Goal: Task Accomplishment & Management: Manage account settings

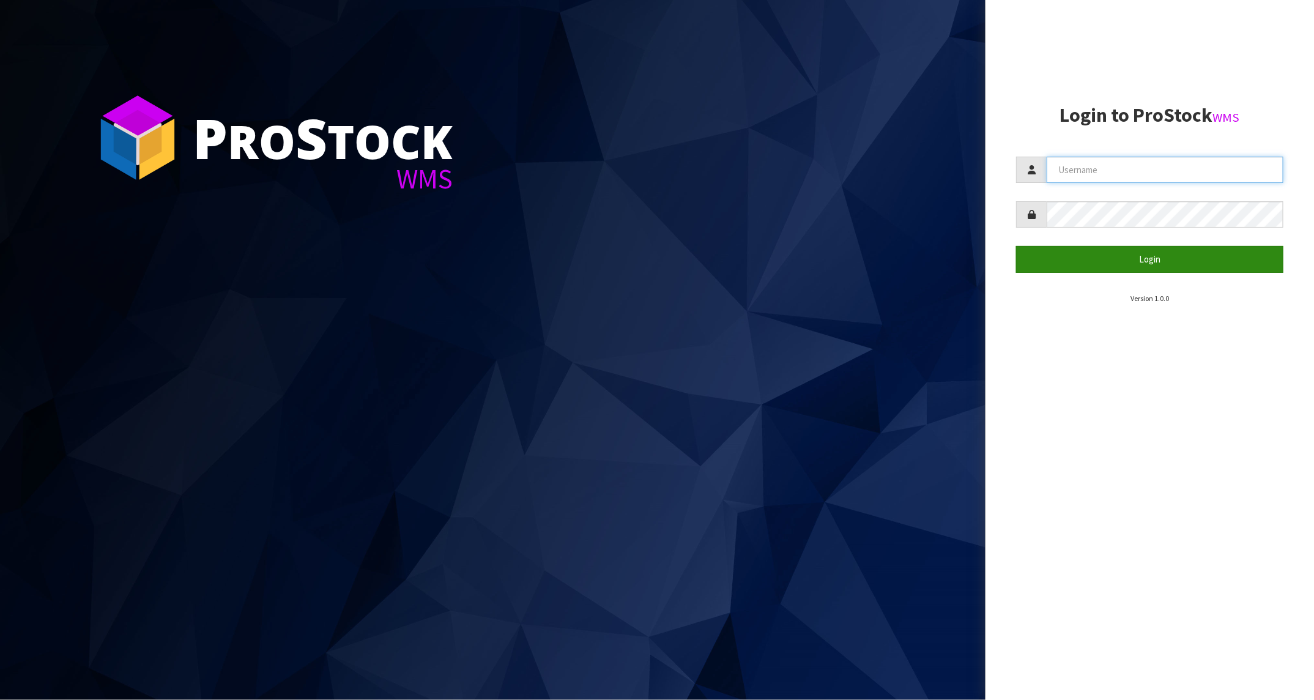
type input "[PERSON_NAME][EMAIL_ADDRESS][PERSON_NAME][DOMAIN_NAME]"
click at [1112, 257] on button "Login" at bounding box center [1149, 259] width 267 height 26
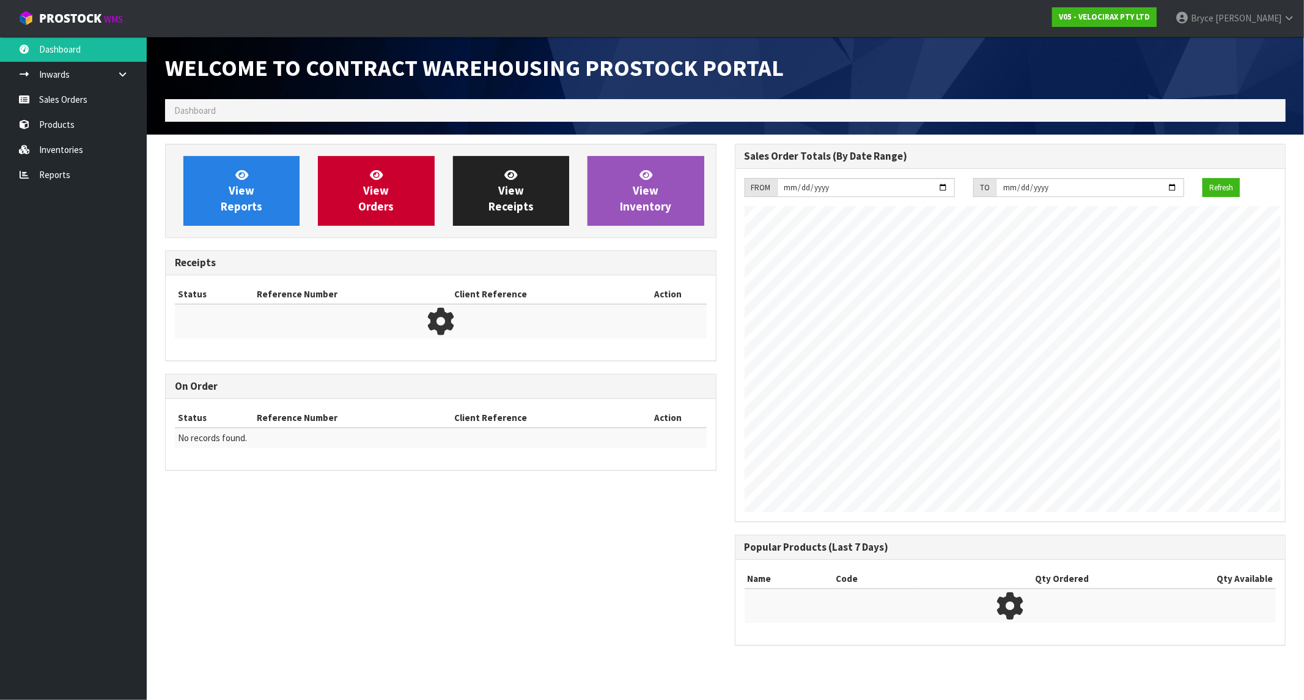
scroll to position [610835, 610940]
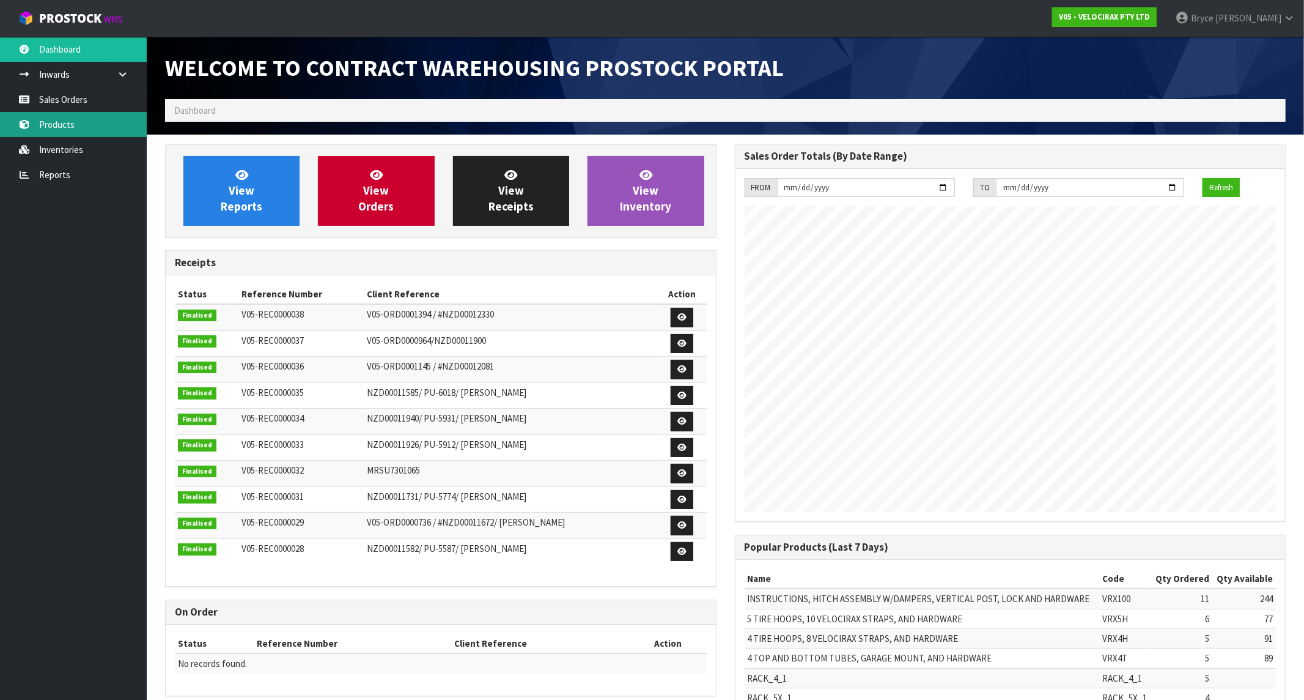
click at [62, 127] on link "Products" at bounding box center [73, 124] width 147 height 25
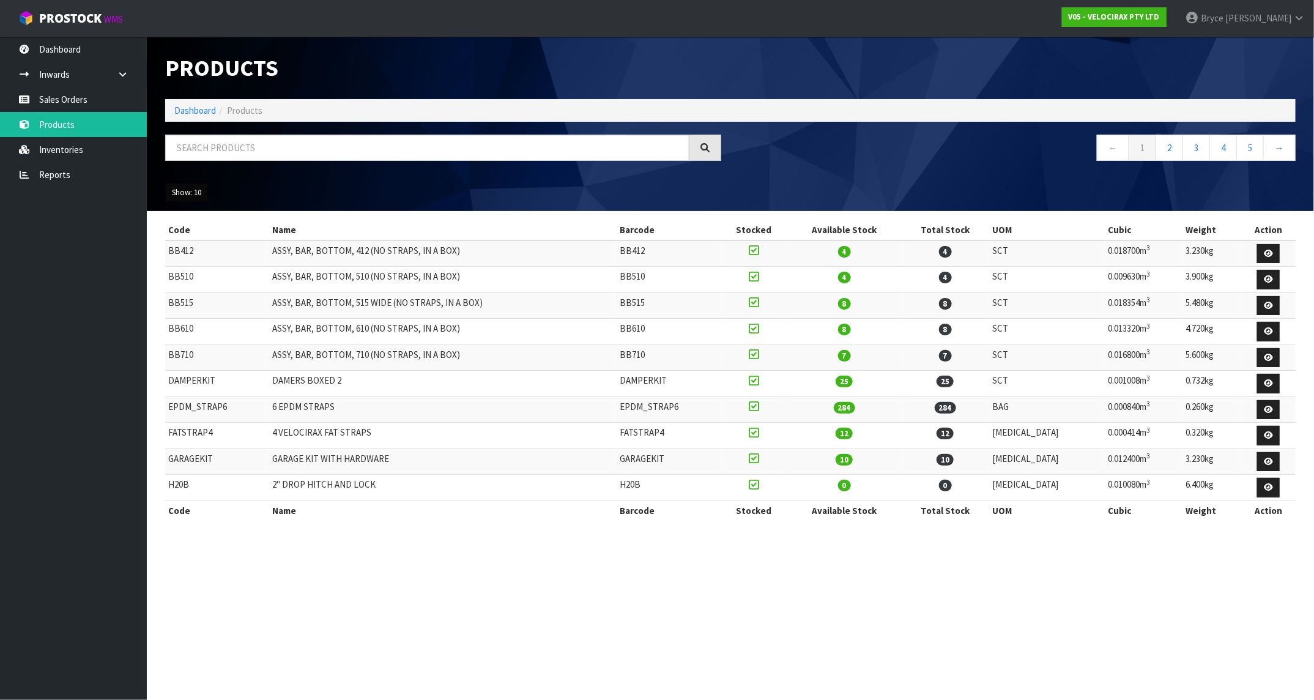
click at [185, 194] on button "Show: 10" at bounding box center [186, 193] width 43 height 20
click at [200, 266] on link "50" at bounding box center [214, 265] width 97 height 17
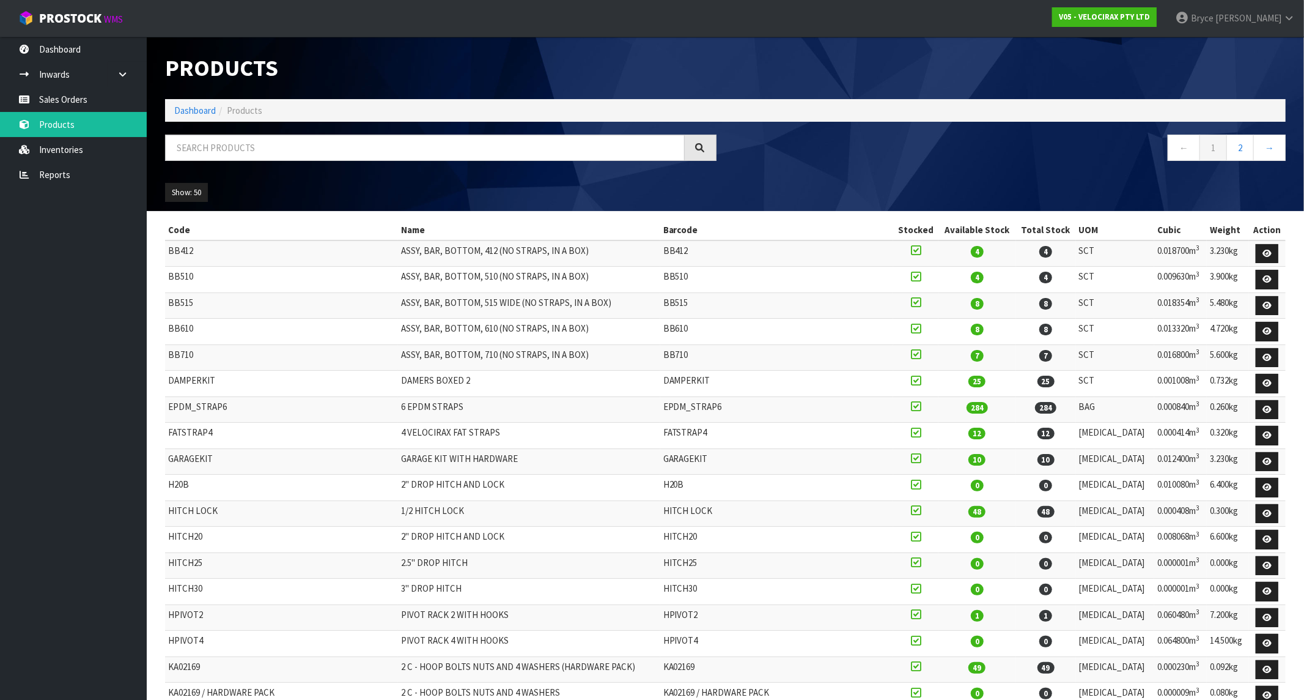
click at [199, 376] on td "DAMPERKIT" at bounding box center [281, 384] width 233 height 26
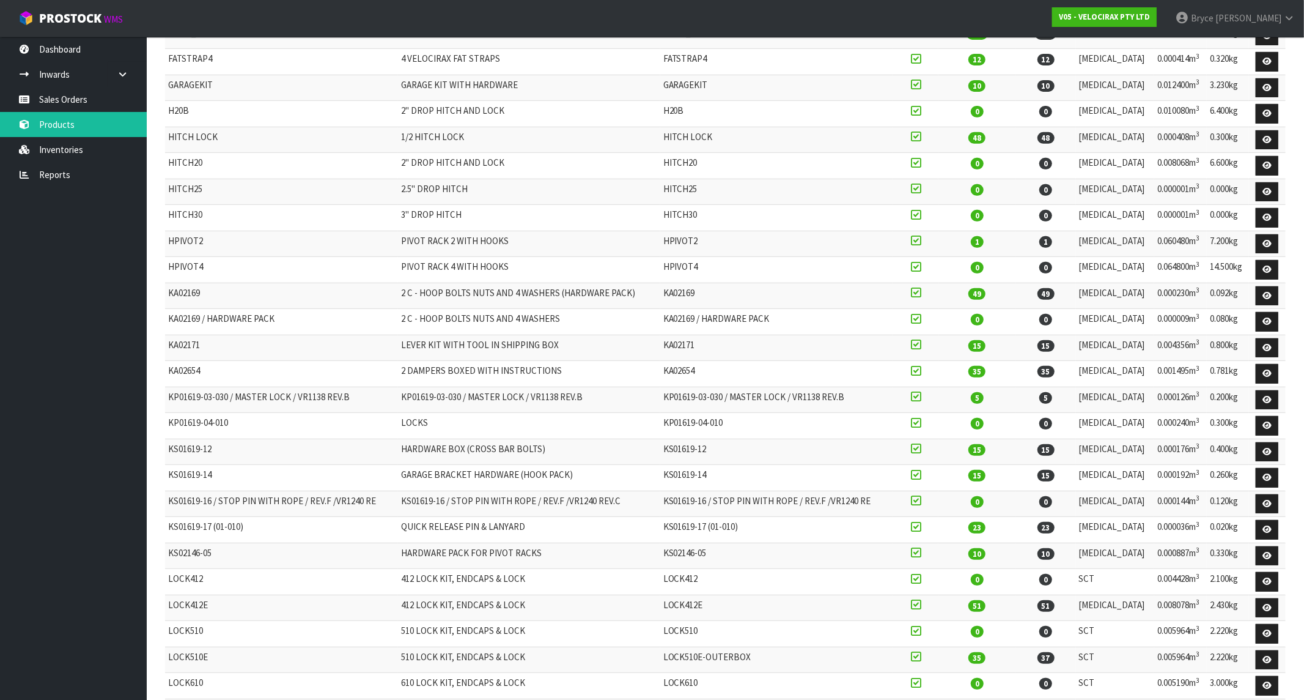
scroll to position [355, 0]
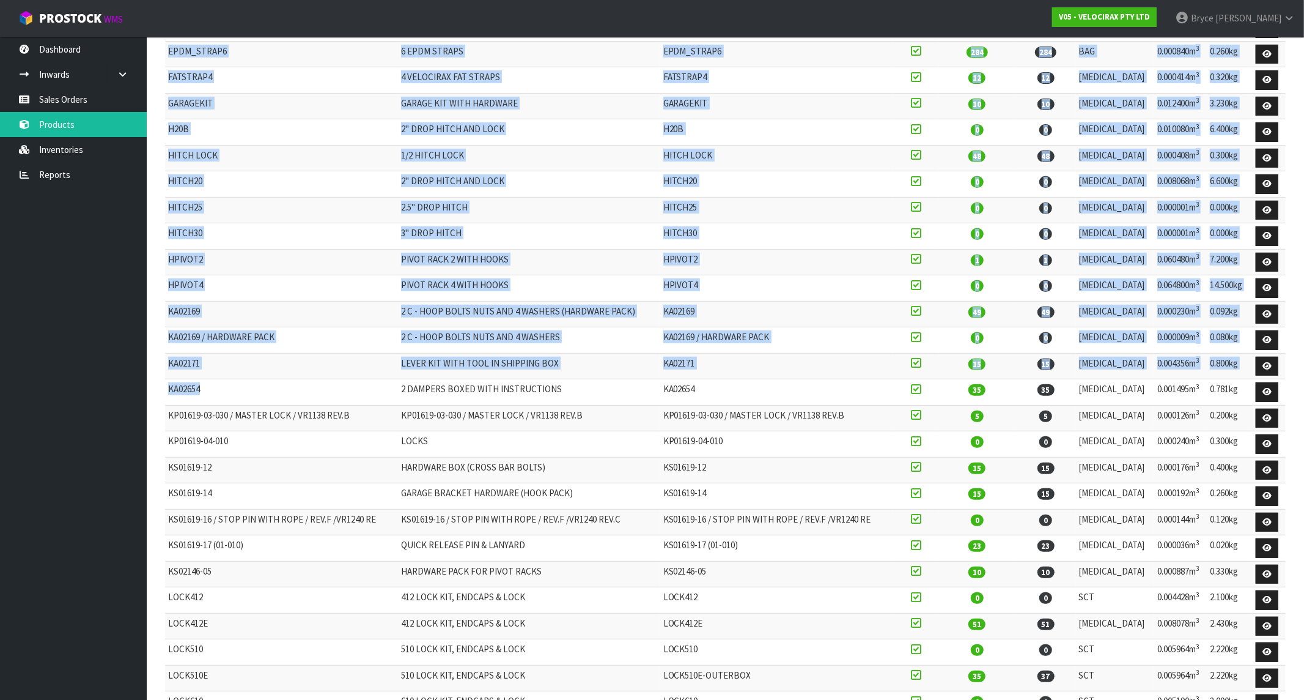
drag, startPoint x: 203, startPoint y: 374, endPoint x: 162, endPoint y: 373, distance: 41.0
click at [162, 373] on div "Code Name Barcode Stocked Available Stock Total Stock UOM Cubic Weight Action B…" at bounding box center [725, 541] width 1139 height 1352
click at [205, 388] on td "KA02654" at bounding box center [281, 392] width 233 height 26
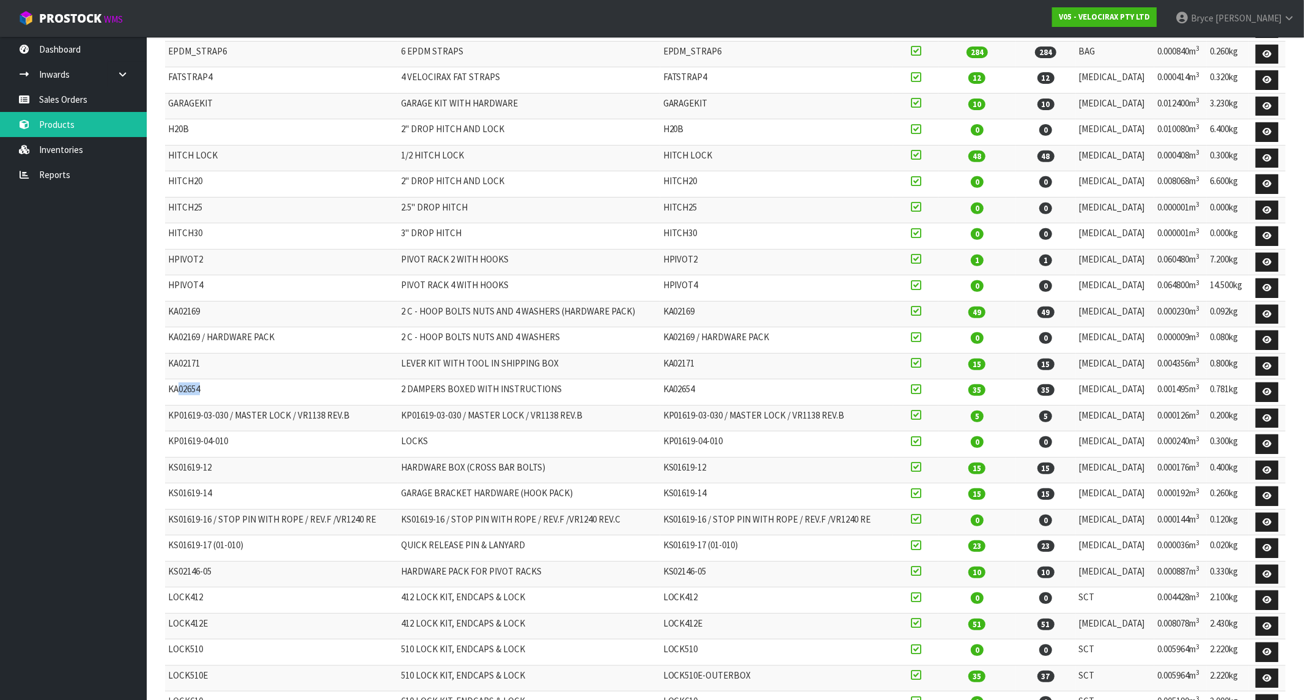
drag, startPoint x: 209, startPoint y: 379, endPoint x: 177, endPoint y: 373, distance: 31.7
click at [177, 379] on td "KA02654" at bounding box center [281, 392] width 233 height 26
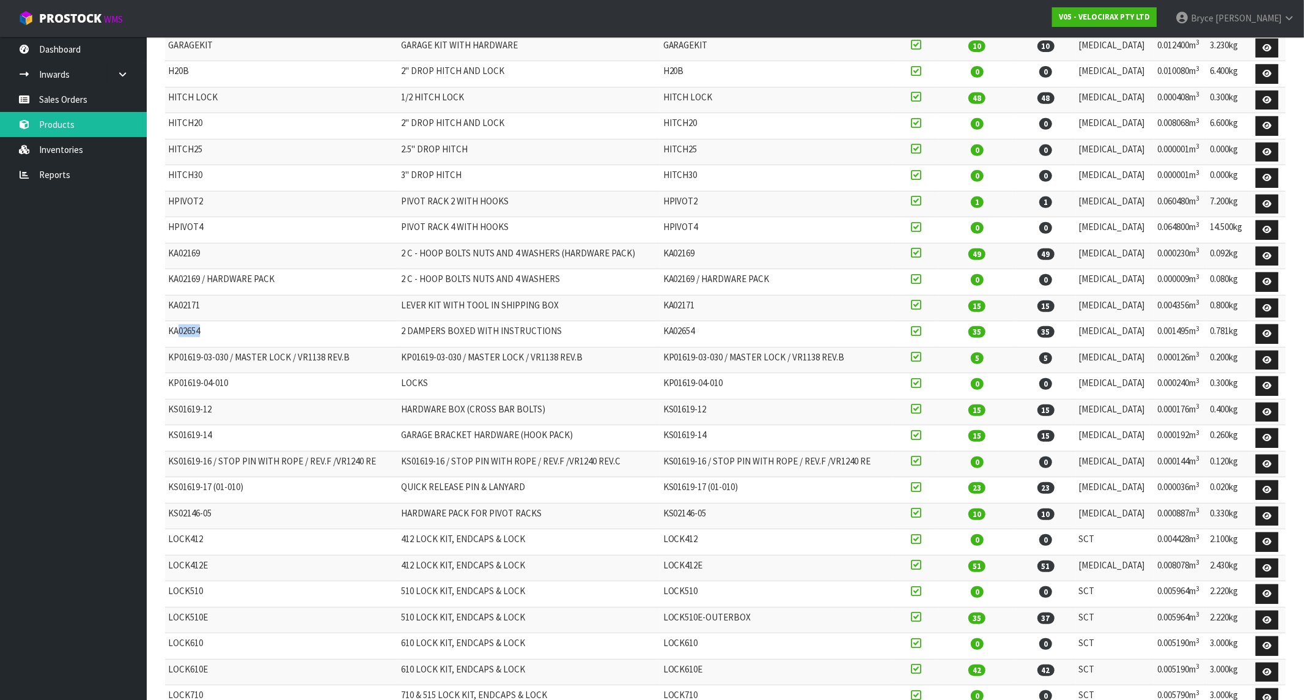
scroll to position [416, 0]
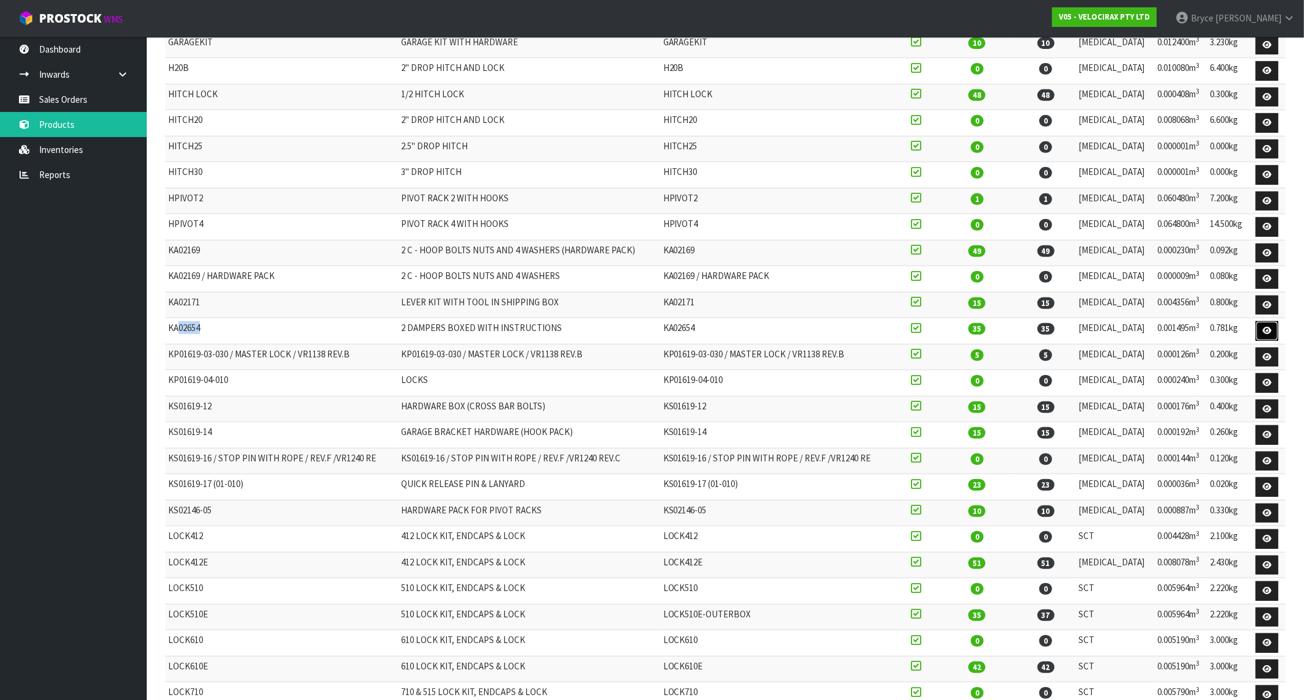
click at [1265, 327] on icon at bounding box center [1267, 331] width 9 height 8
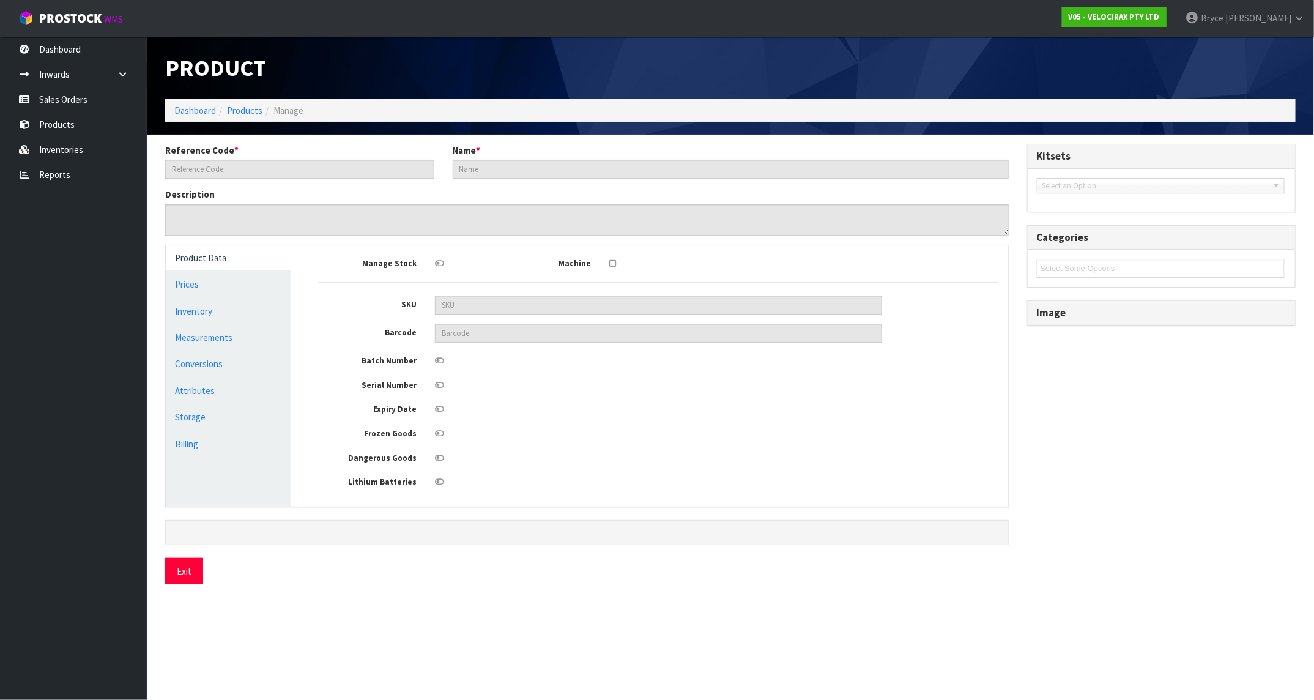
type input "KA02654"
type input "2 DAMPERS BOXED WITH INSTRUCTIONS"
click at [456, 305] on input "text" at bounding box center [658, 304] width 447 height 19
drag, startPoint x: 462, startPoint y: 305, endPoint x: 431, endPoint y: 301, distance: 31.4
click at [431, 301] on div at bounding box center [658, 304] width 465 height 19
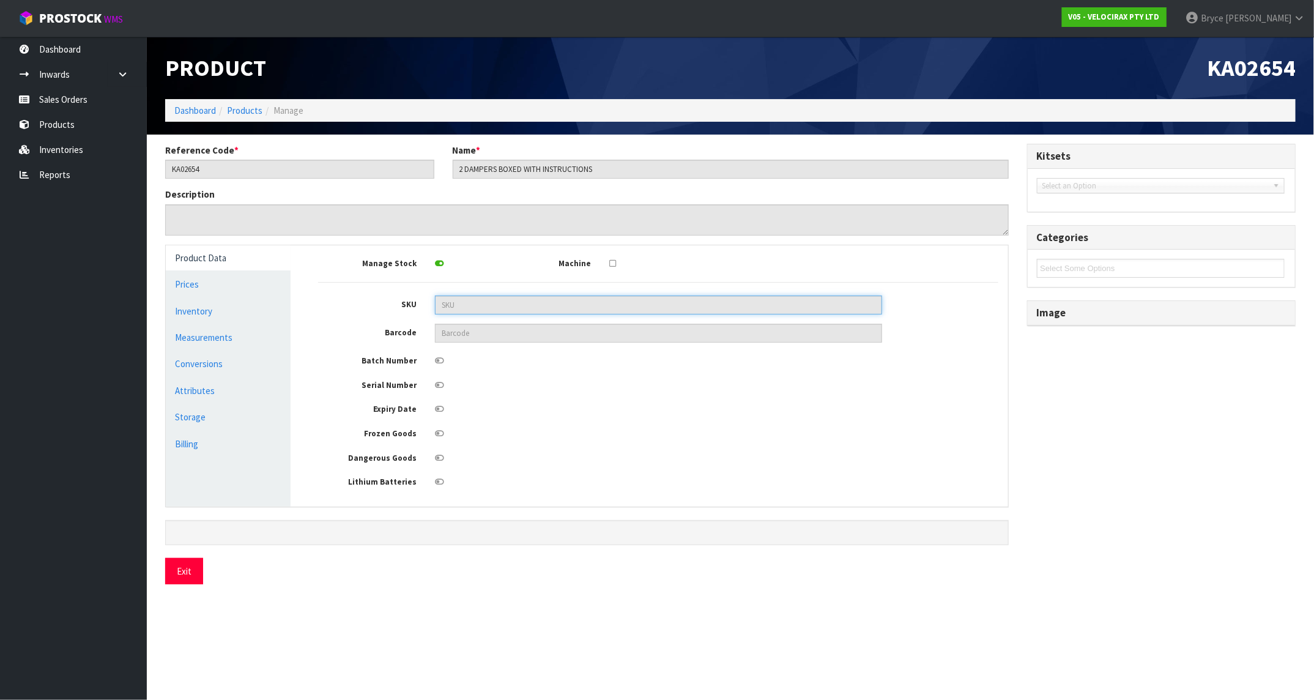
click at [451, 303] on input "text" at bounding box center [658, 304] width 447 height 19
click at [464, 308] on input "text" at bounding box center [658, 304] width 447 height 19
click at [464, 307] on input "text" at bounding box center [658, 304] width 447 height 19
click at [462, 303] on input "text" at bounding box center [658, 304] width 447 height 19
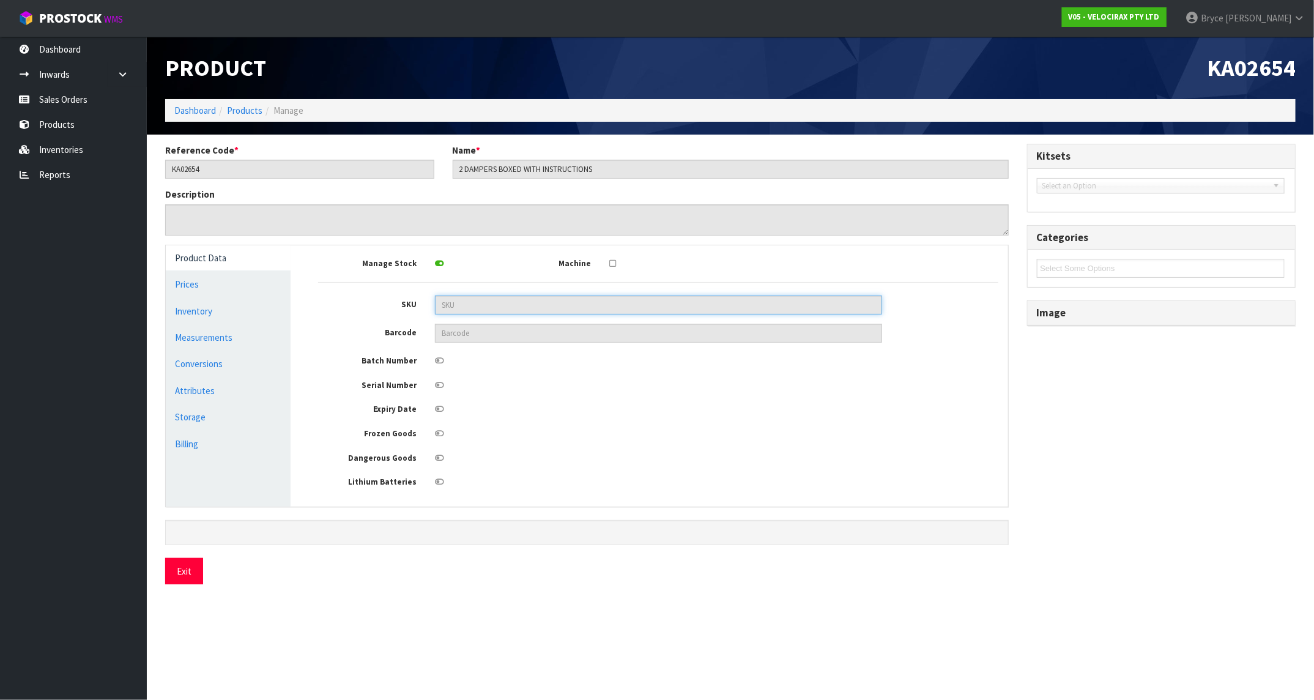
click at [462, 303] on input "text" at bounding box center [658, 304] width 447 height 19
click at [188, 108] on link "Dashboard" at bounding box center [195, 111] width 42 height 12
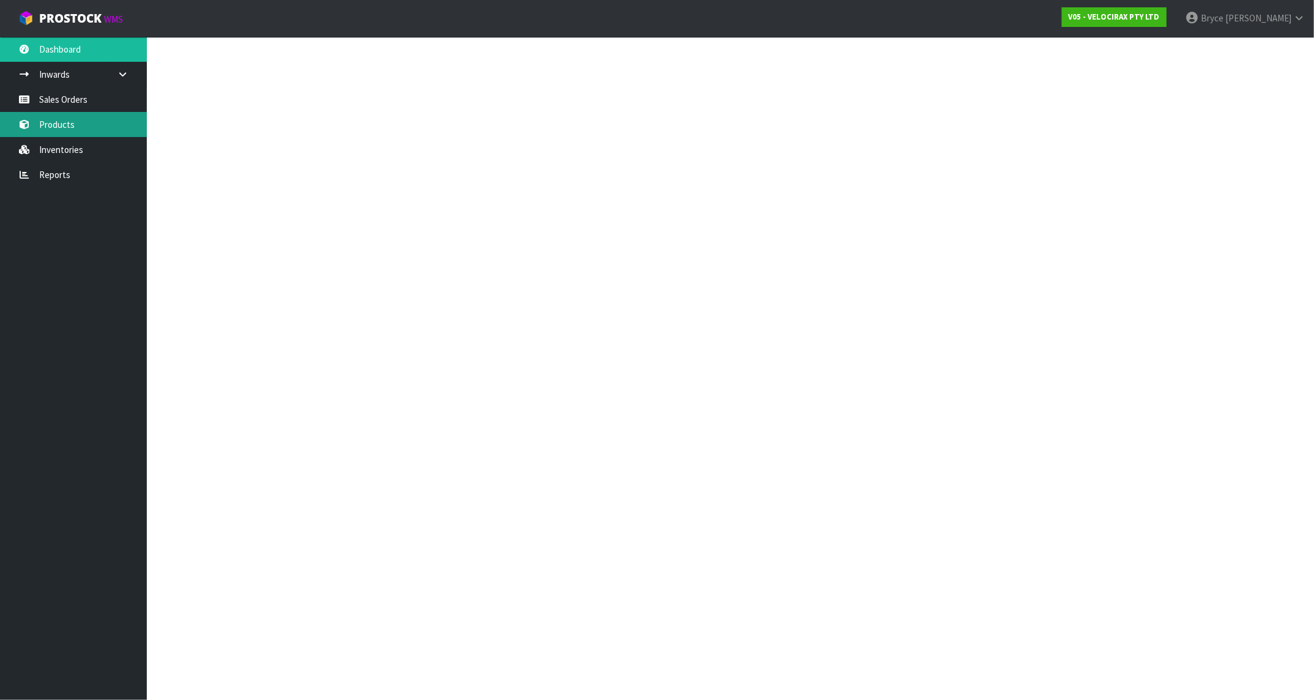
click at [61, 122] on body "Toggle navigation ProStock WMS V05 - VELOCIRAX PTY LTD [PERSON_NAME] Logout Das…" at bounding box center [657, 350] width 1314 height 700
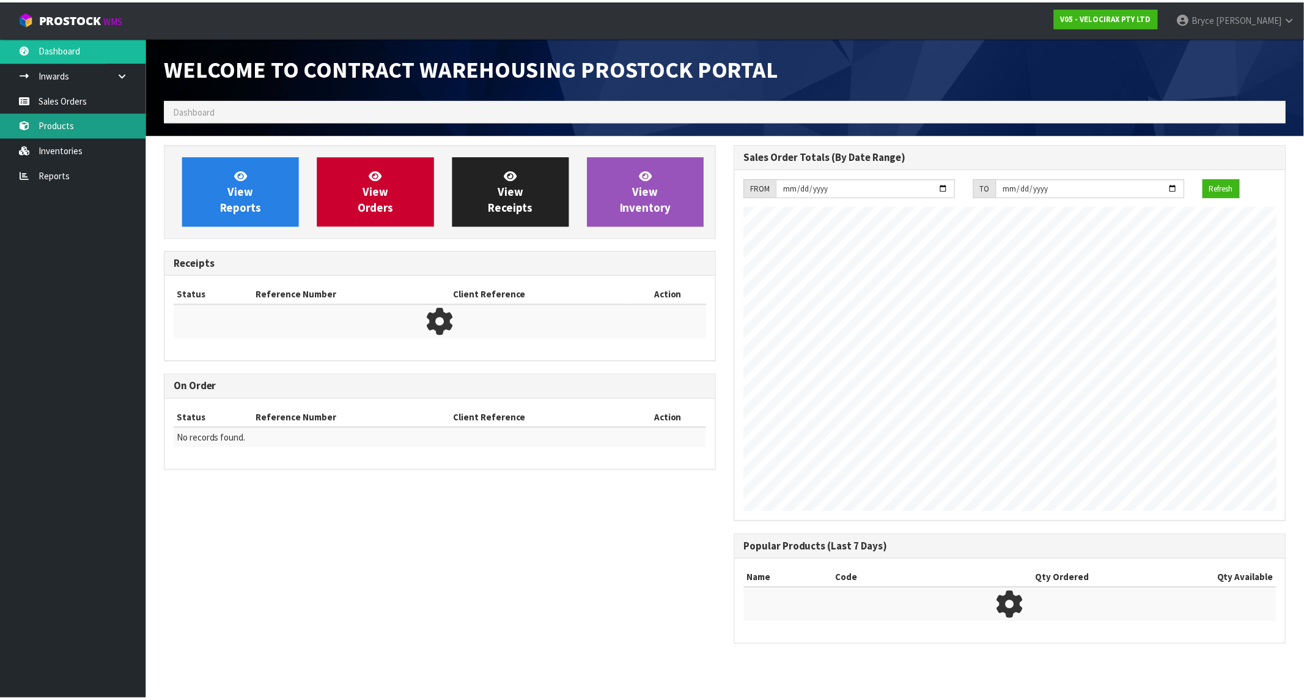
scroll to position [674, 570]
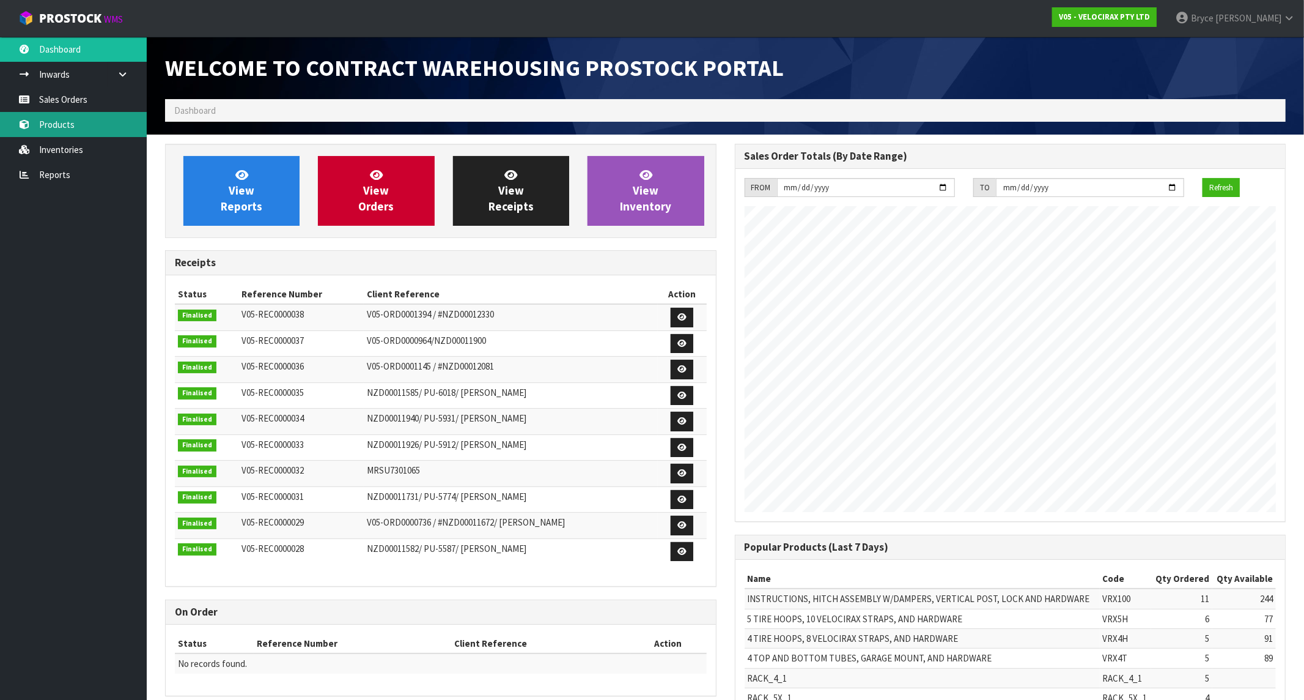
click at [64, 122] on link "Products" at bounding box center [73, 124] width 147 height 25
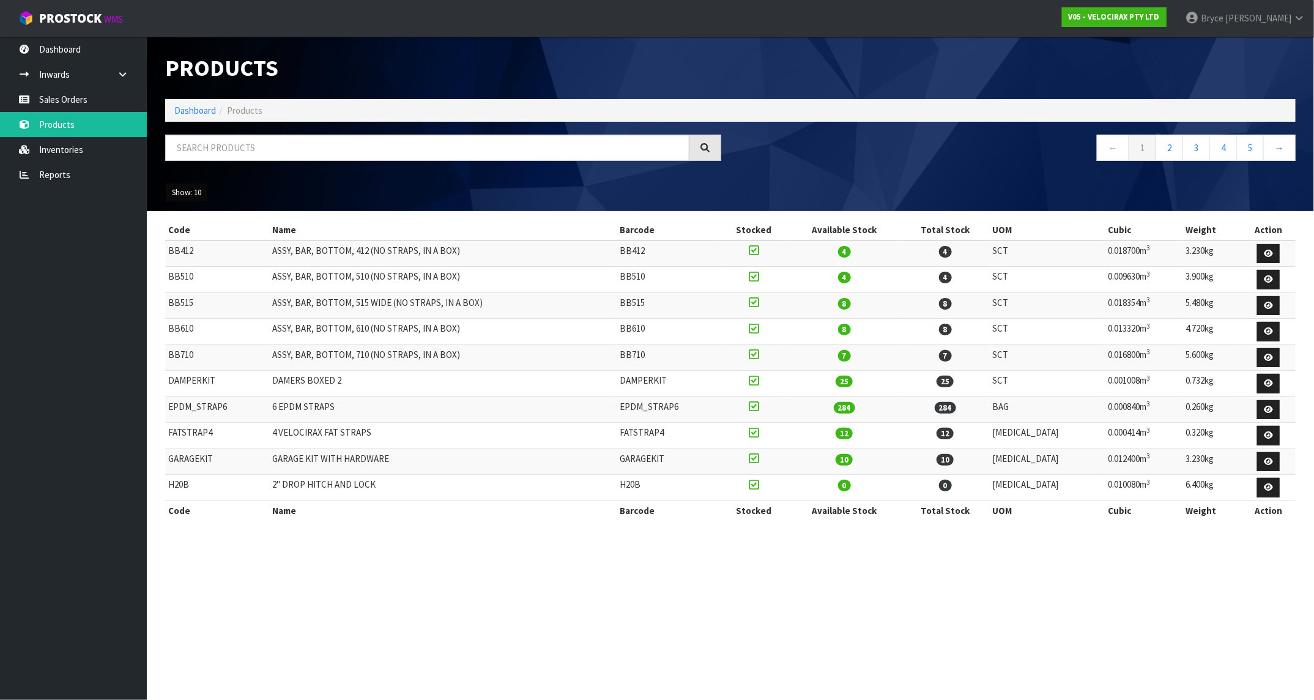
click at [201, 194] on button "Show: 10" at bounding box center [186, 193] width 43 height 20
click at [193, 258] on link "50" at bounding box center [214, 265] width 97 height 17
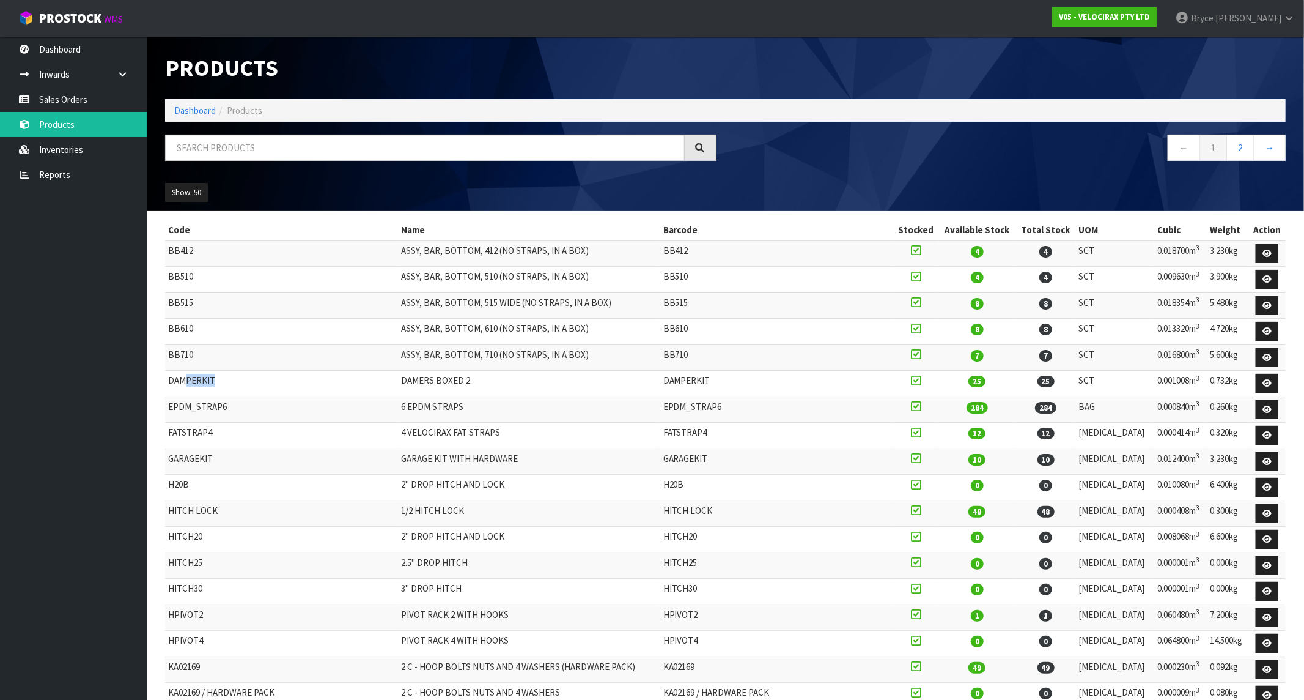
drag, startPoint x: 183, startPoint y: 376, endPoint x: 216, endPoint y: 372, distance: 32.7
click at [216, 372] on td "DAMPERKIT" at bounding box center [281, 384] width 233 height 26
drag, startPoint x: 426, startPoint y: 376, endPoint x: 738, endPoint y: 383, distance: 312.6
click at [613, 385] on td "DAMERS BOXED 2" at bounding box center [529, 384] width 262 height 26
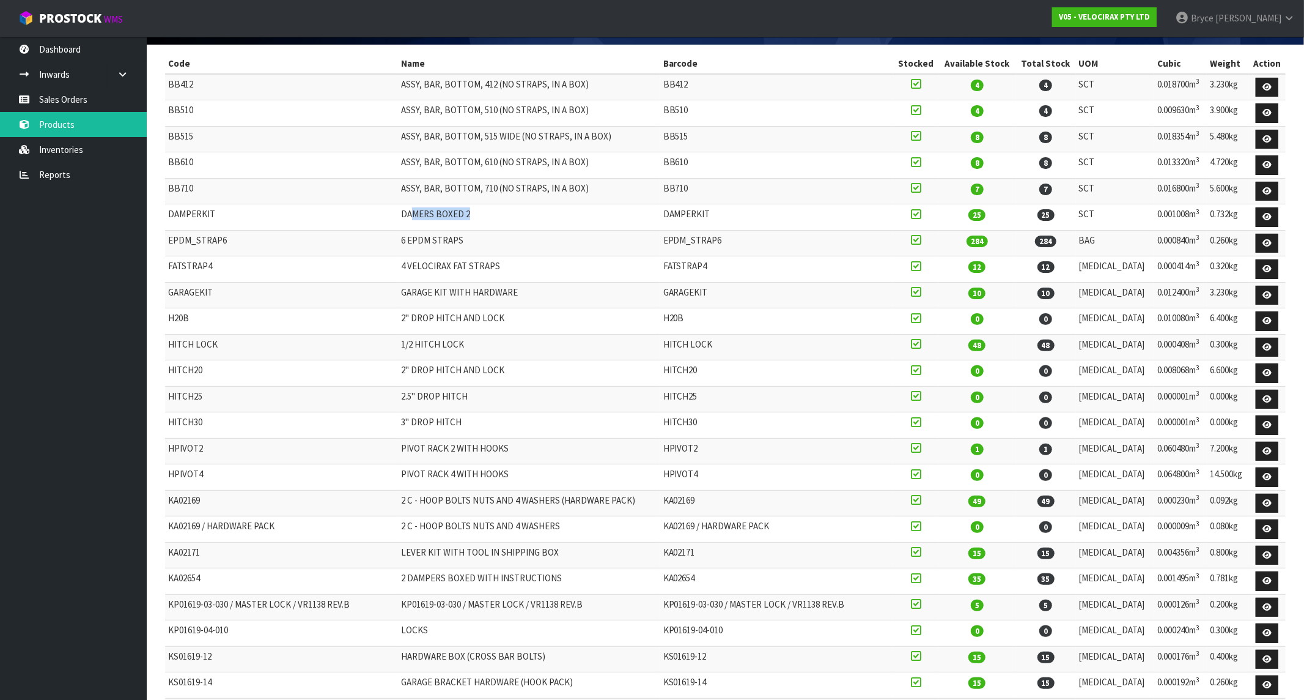
scroll to position [183, 0]
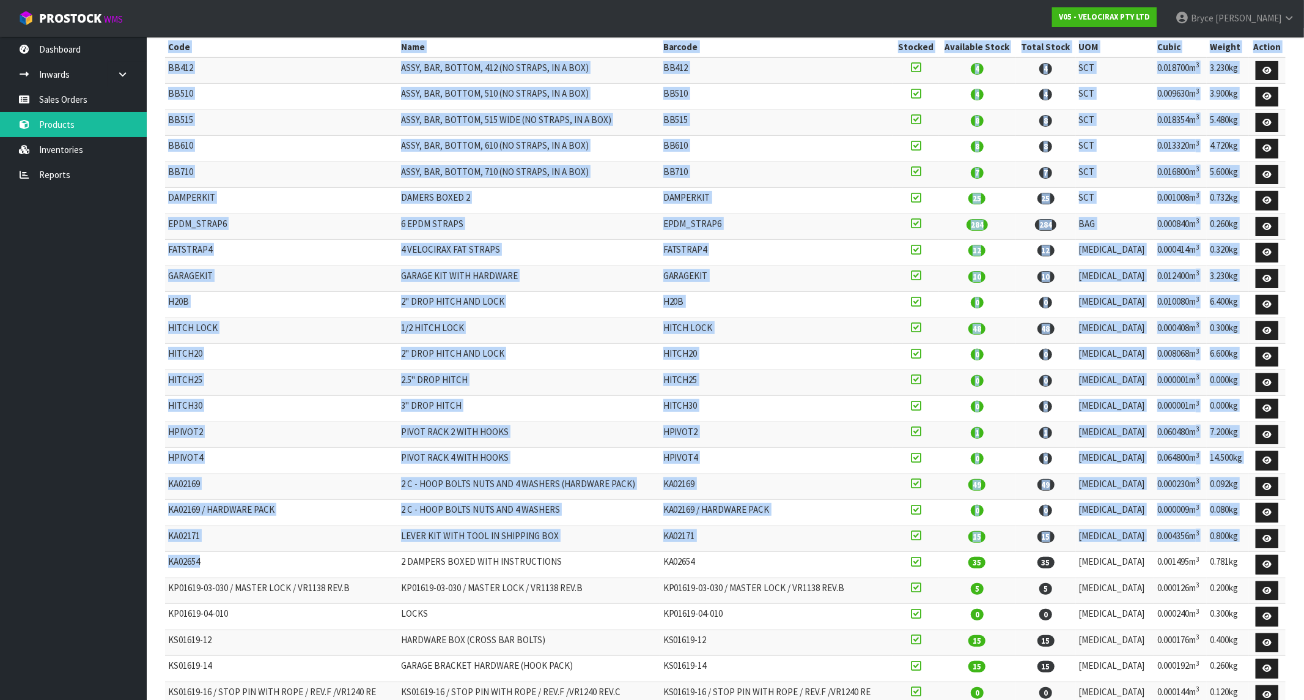
drag, startPoint x: 164, startPoint y: 545, endPoint x: 270, endPoint y: 546, distance: 105.2
click at [270, 546] on div "Code Name Barcode Stocked Available Stock Total Stock UOM Cubic Weight Action B…" at bounding box center [725, 713] width 1139 height 1352
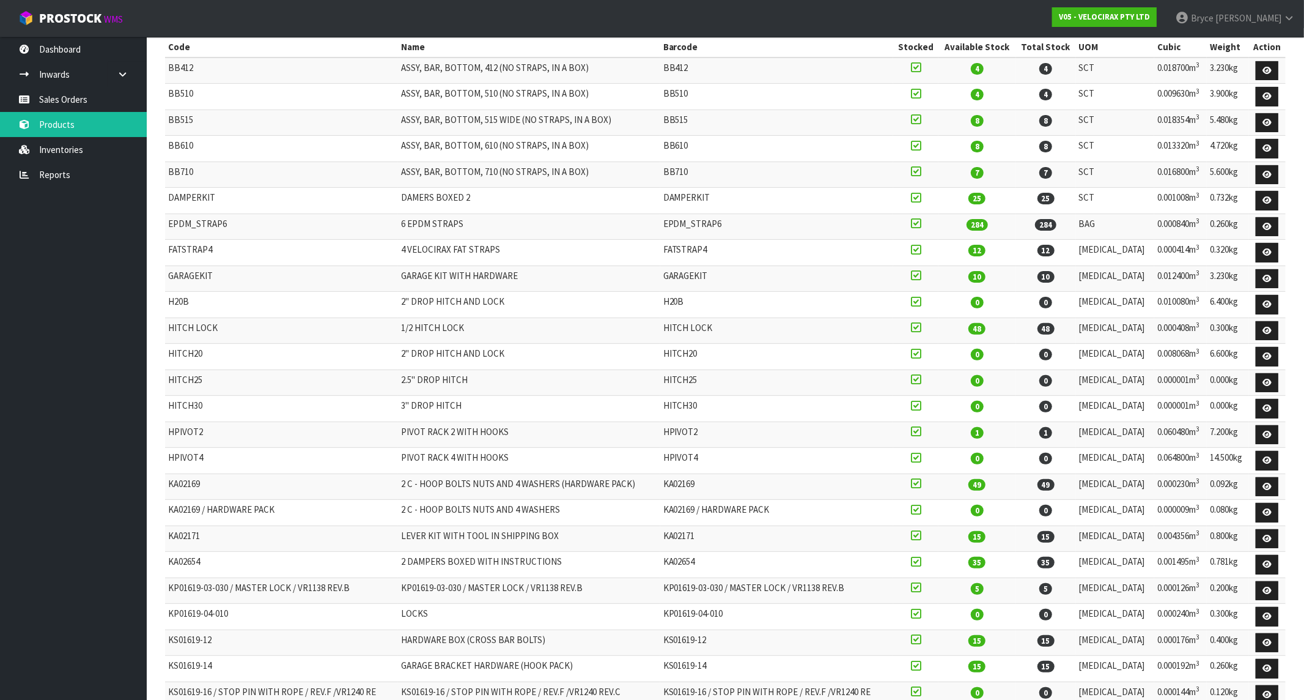
click at [986, 556] on span "35" at bounding box center [977, 562] width 17 height 12
click at [1016, 552] on td "35" at bounding box center [977, 565] width 77 height 26
click at [1054, 17] on nav "Toggle navigation ProStock WMS V05 - VELOCIRAX PTY LTD [PERSON_NAME] Logout" at bounding box center [652, 18] width 1304 height 37
